Goal: Check status: Check status

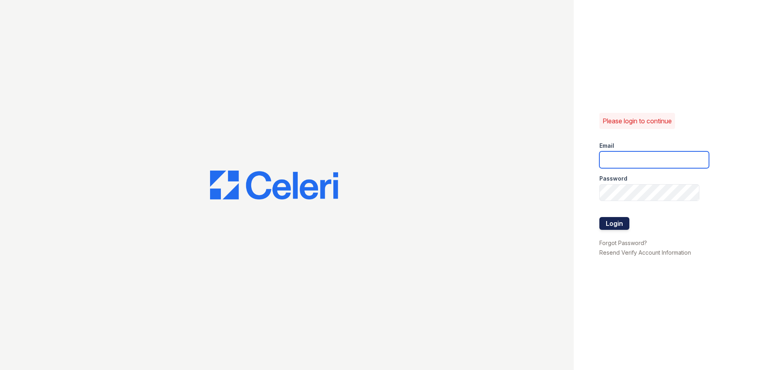
type input "summer.clark@trinity-pm.com"
click at [607, 217] on button "Login" at bounding box center [614, 223] width 30 height 13
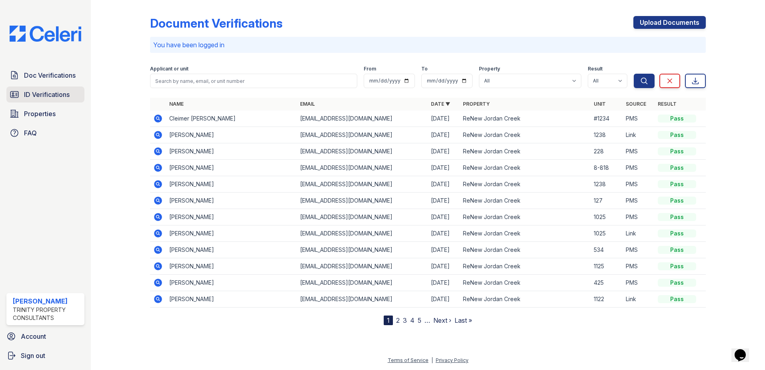
click at [16, 98] on icon at bounding box center [15, 95] width 10 height 10
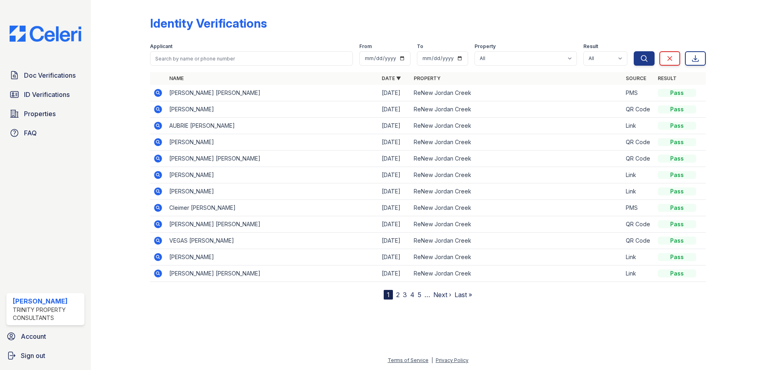
click at [158, 94] on icon at bounding box center [158, 93] width 10 height 10
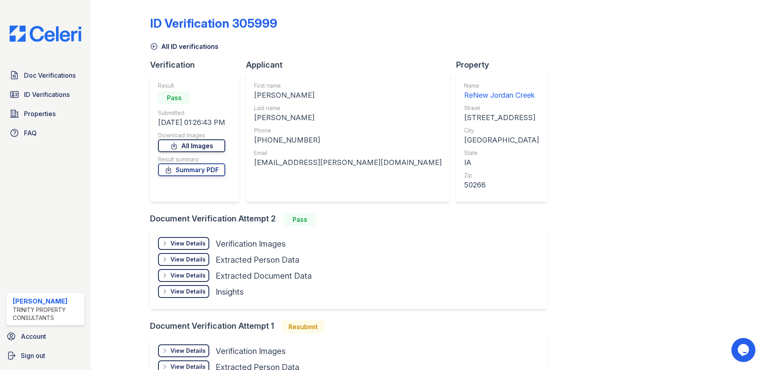
click at [190, 147] on link "All Images" at bounding box center [191, 145] width 67 height 13
click at [182, 244] on div "View Details" at bounding box center [187, 243] width 35 height 8
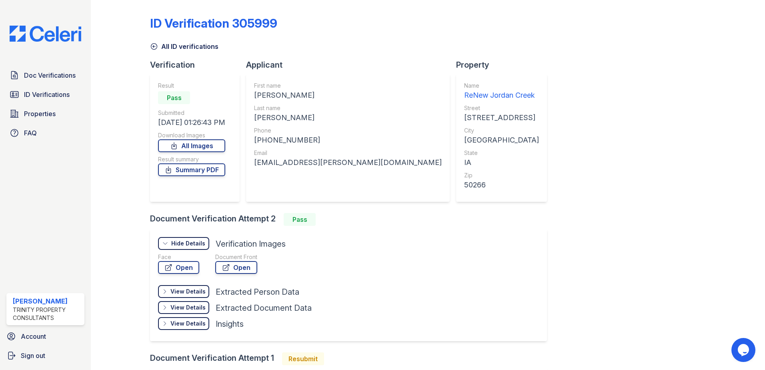
click at [181, 291] on div "View Details" at bounding box center [187, 291] width 35 height 8
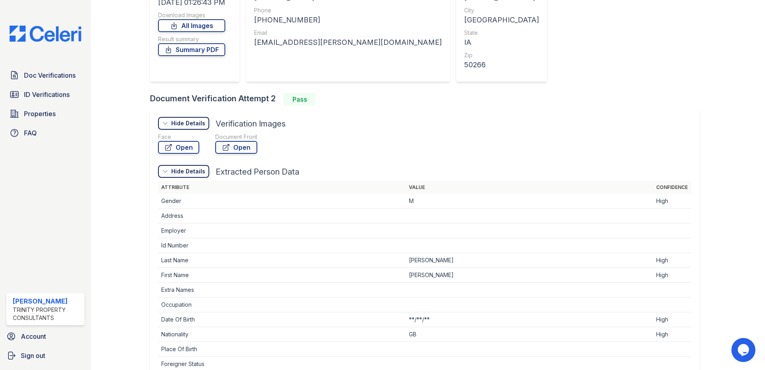
scroll to position [160, 0]
